Goal: Information Seeking & Learning: Learn about a topic

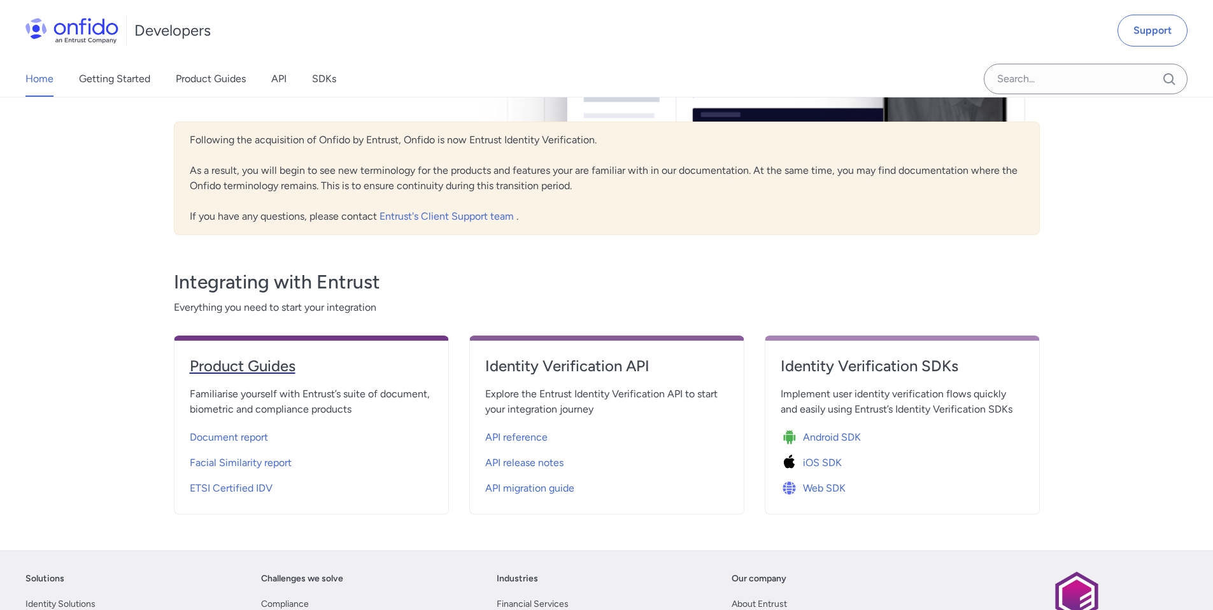
scroll to position [232, 0]
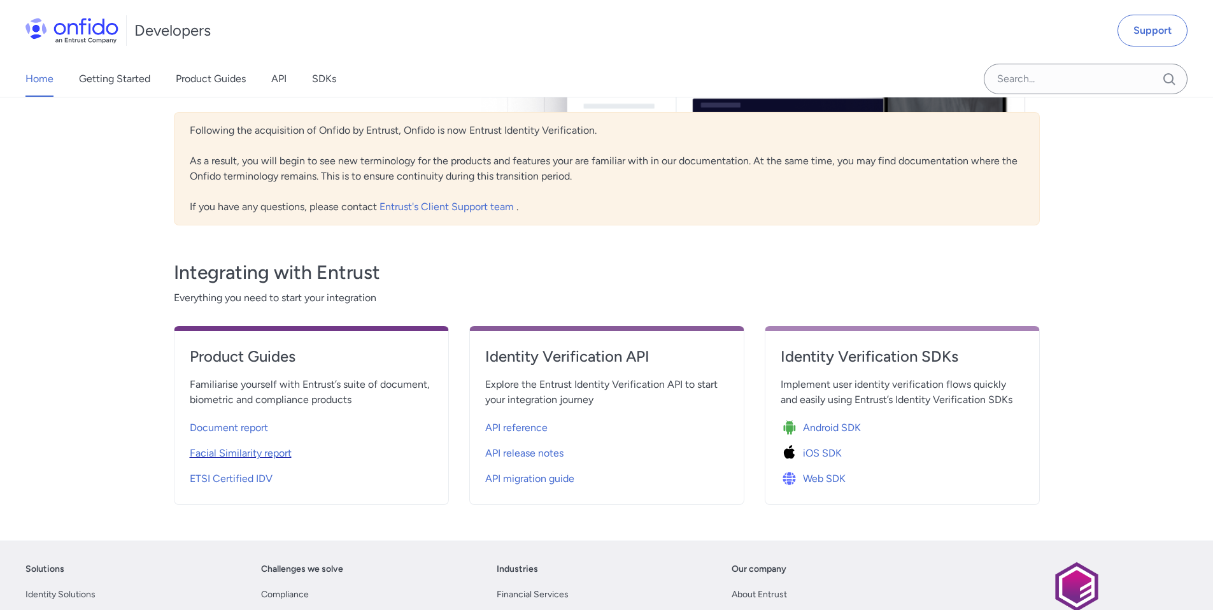
click at [254, 449] on span "Facial Similarity report" at bounding box center [241, 453] width 102 height 15
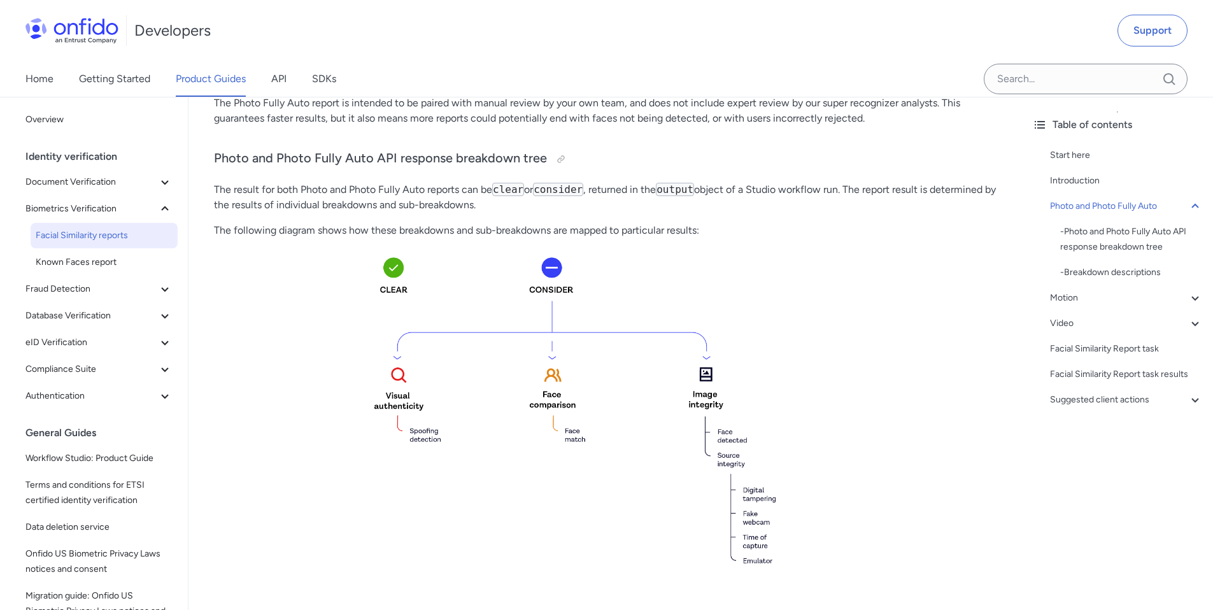
scroll to position [416, 0]
click at [556, 157] on div at bounding box center [561, 158] width 10 height 10
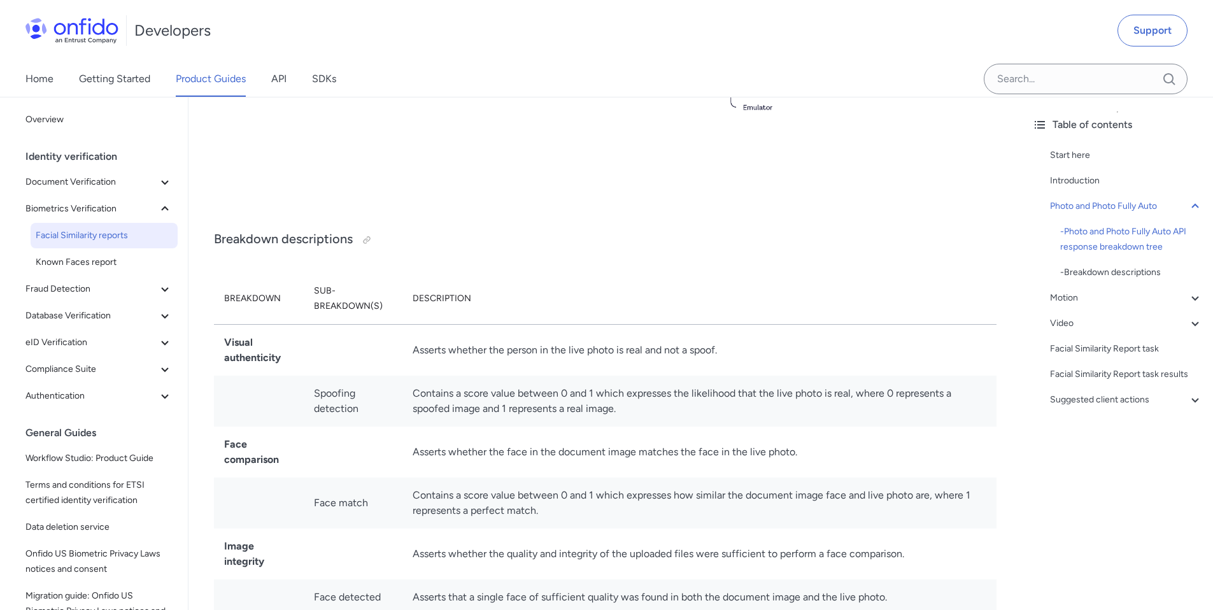
scroll to position [899, 0]
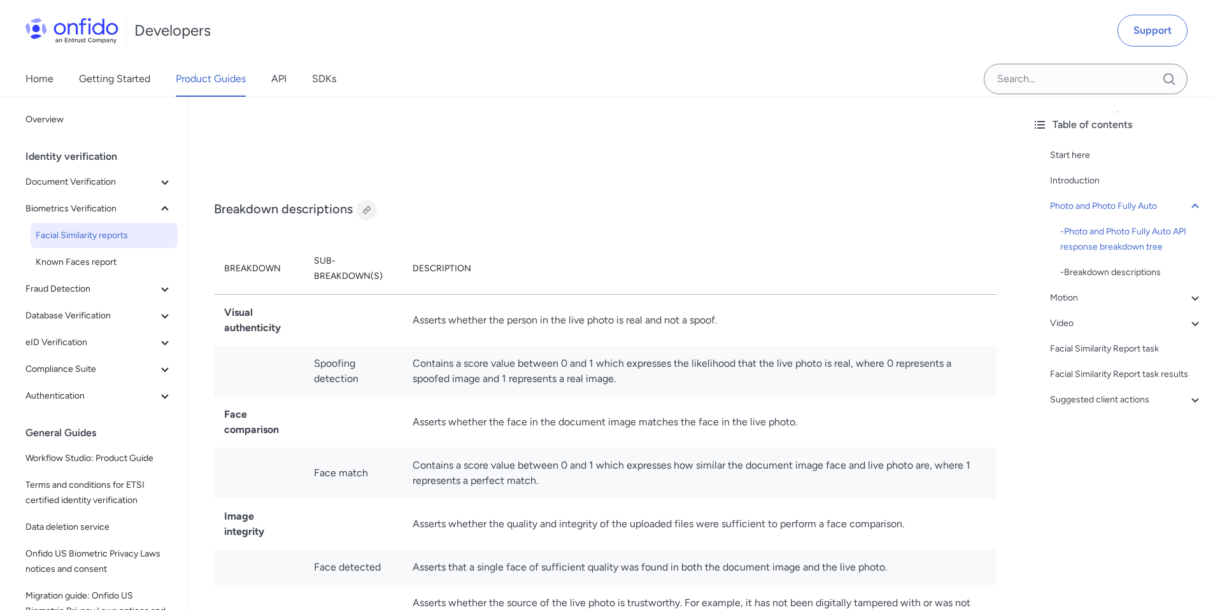
click at [367, 213] on div at bounding box center [367, 210] width 10 height 10
click at [161, 183] on icon at bounding box center [164, 182] width 7 height 4
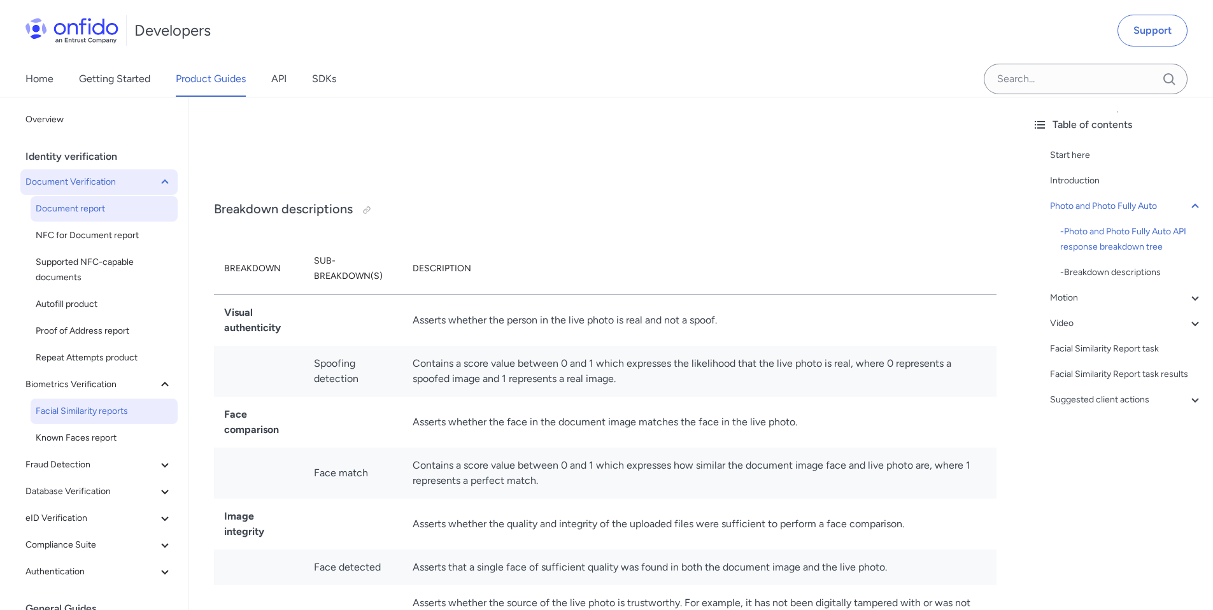
click at [134, 205] on span "Document report" at bounding box center [104, 208] width 137 height 15
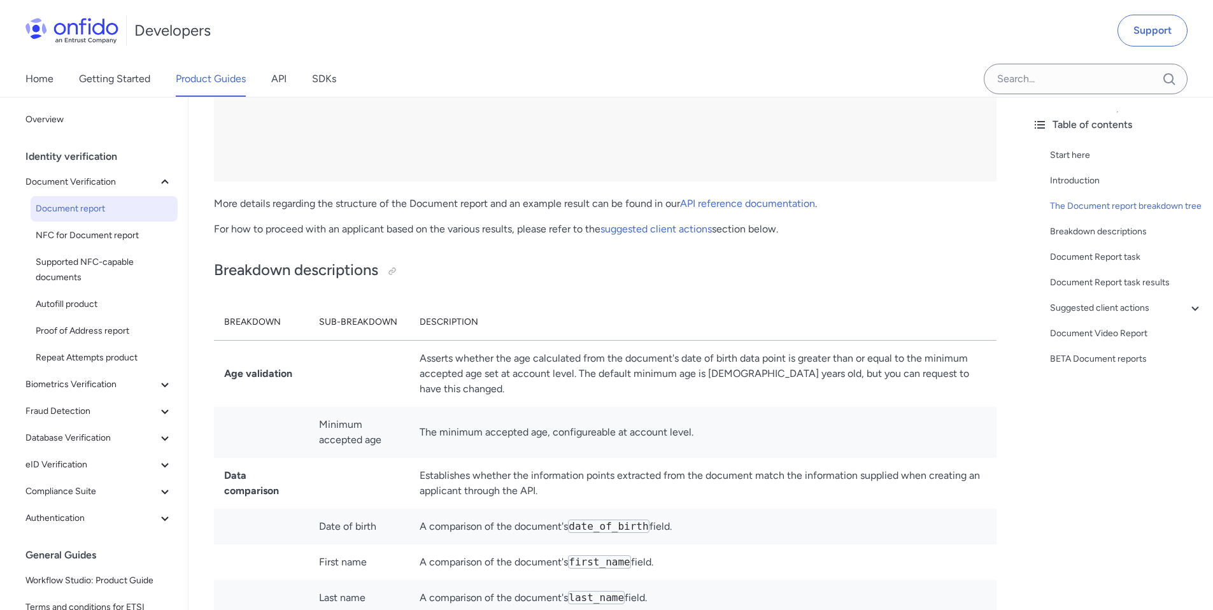
scroll to position [3171, 0]
click at [392, 271] on div at bounding box center [392, 270] width 10 height 10
